Goal: Find contact information: Find contact information

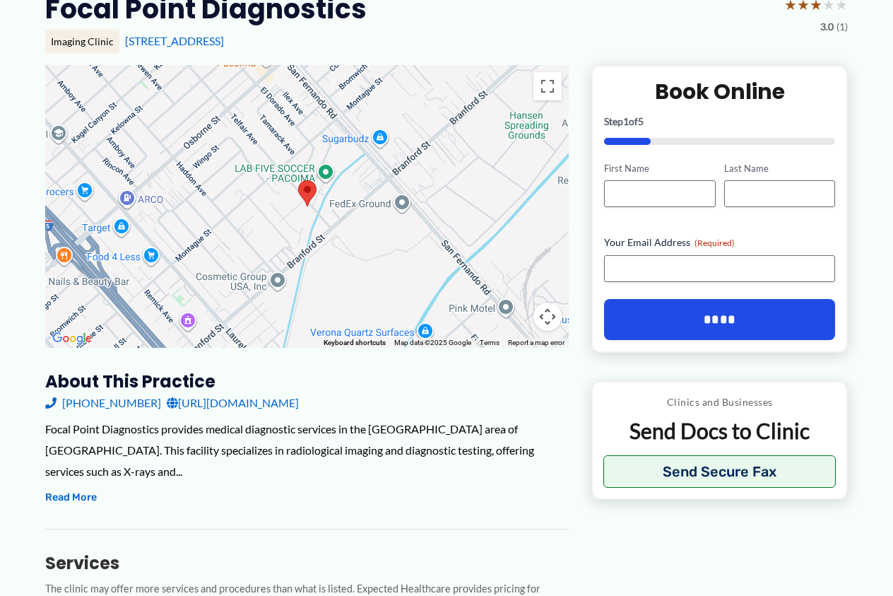
scroll to position [212, 0]
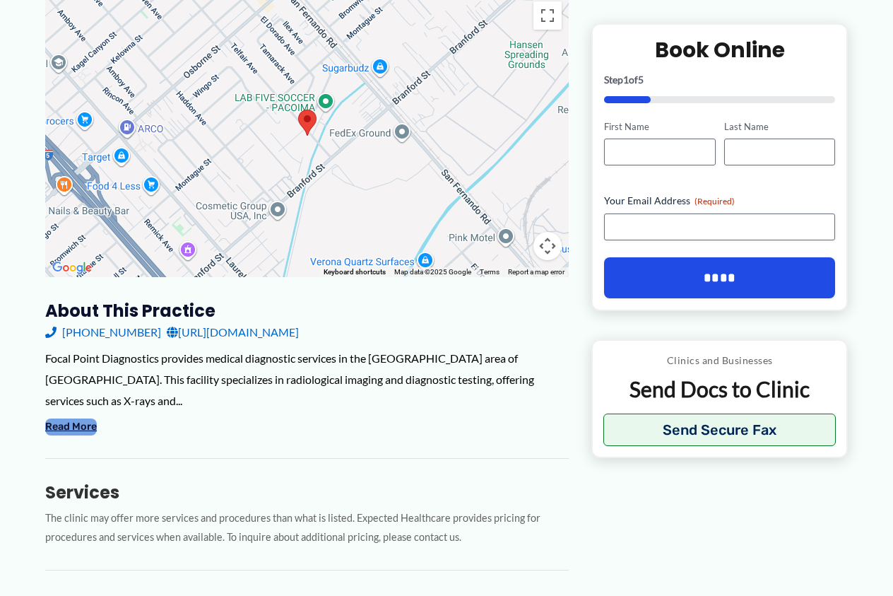
click at [55, 418] on button "Read More" at bounding box center [71, 426] width 52 height 17
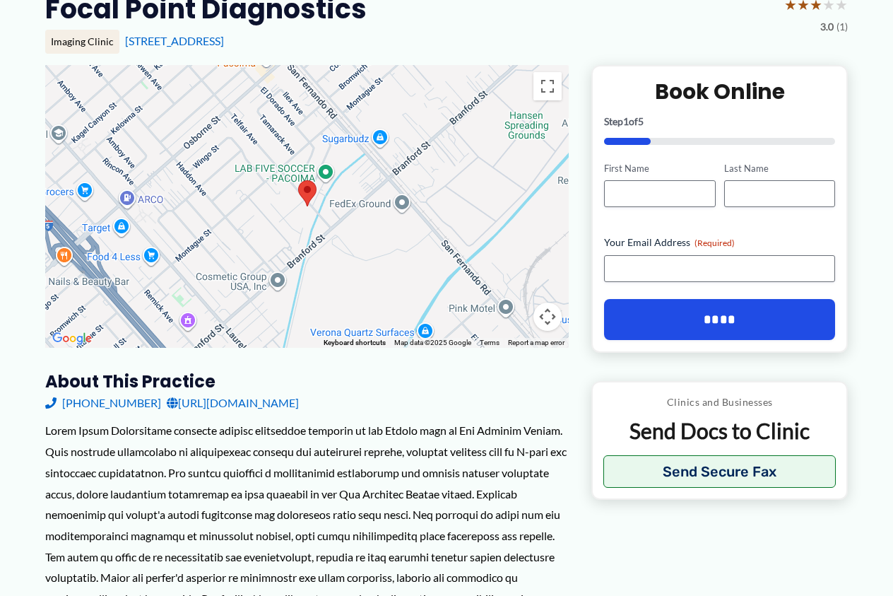
scroll to position [0, 0]
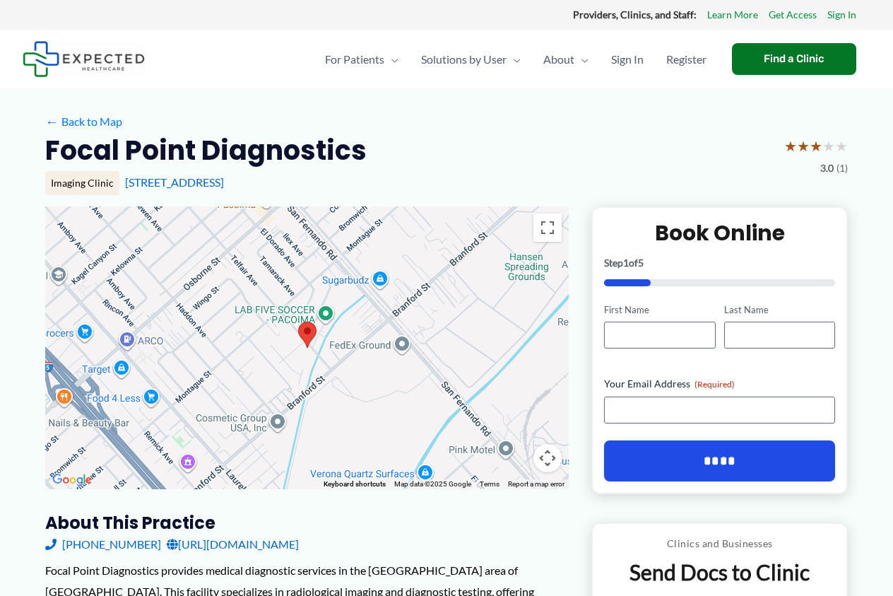
click at [299, 545] on link "[URL][DOMAIN_NAME]" at bounding box center [233, 544] width 132 height 21
